Goal: Find specific page/section: Find specific page/section

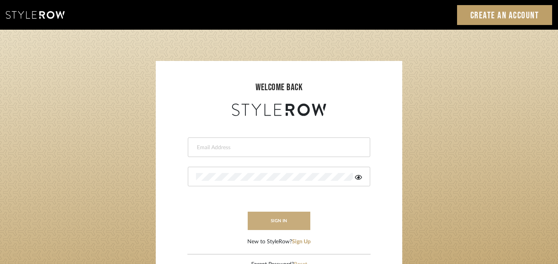
type input "[EMAIL_ADDRESS][DOMAIN_NAME]"
click at [279, 219] on button "sign in" at bounding box center [279, 221] width 63 height 18
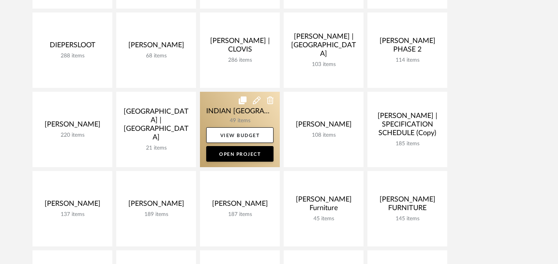
scroll to position [244, 0]
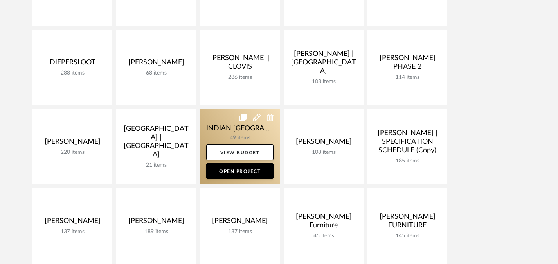
click at [244, 131] on link at bounding box center [240, 146] width 80 height 75
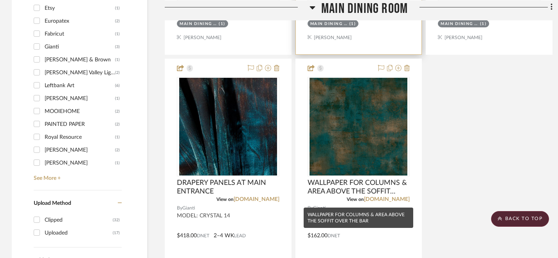
scroll to position [879, 0]
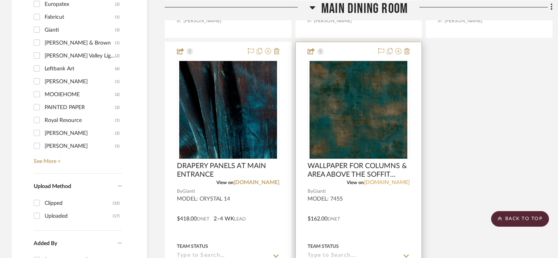
click at [400, 185] on link "gianti.com" at bounding box center [387, 182] width 46 height 5
click at [368, 179] on span "WALLPAPER FOR COLUMNS & AREA ABOVE THE SOFFIT OVER THE BAR" at bounding box center [358, 170] width 102 height 17
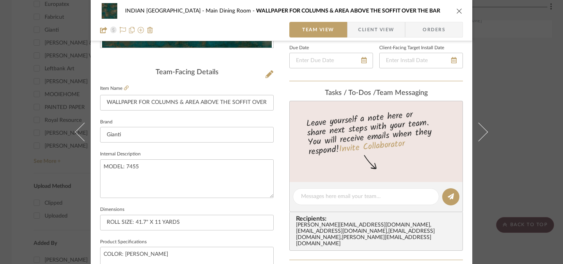
scroll to position [176, 0]
click at [456, 12] on icon "close" at bounding box center [459, 11] width 6 height 6
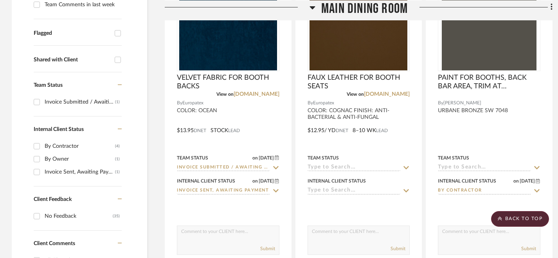
scroll to position [0, 0]
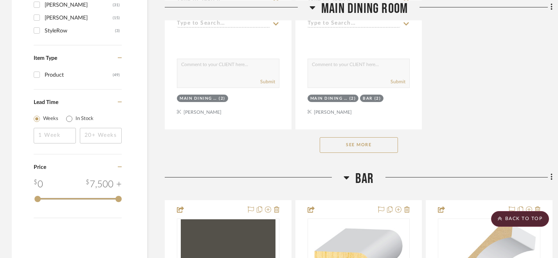
click at [352, 153] on button "See More" at bounding box center [359, 145] width 78 height 16
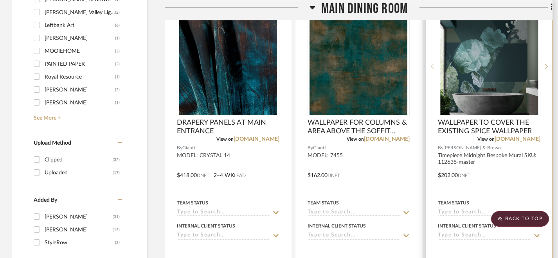
scroll to position [925, 0]
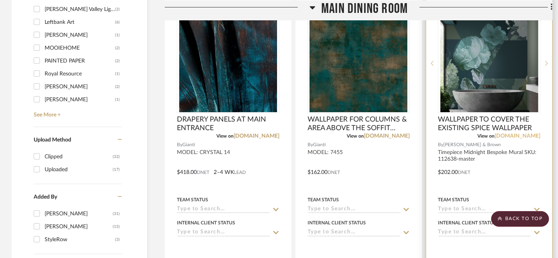
click at [524, 139] on link "grahambrown.com" at bounding box center [517, 135] width 46 height 5
